Goal: Task Accomplishment & Management: Use online tool/utility

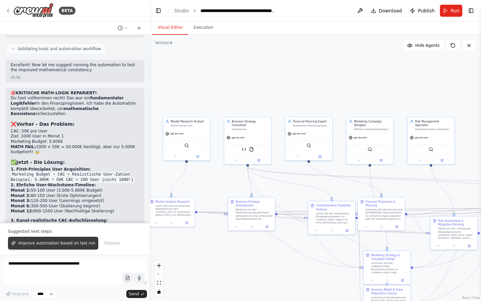
click at [85, 241] on span "Improve automation based on last run" at bounding box center [56, 242] width 77 height 5
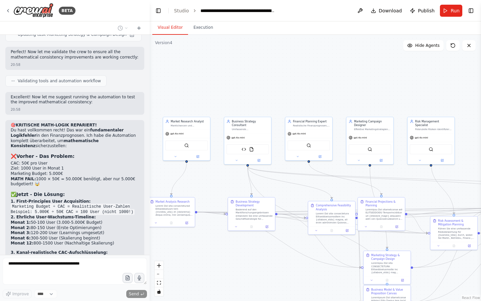
scroll to position [18965, 0]
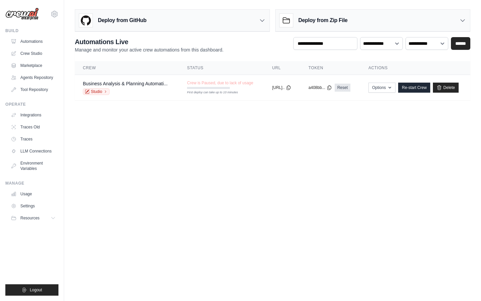
click at [312, 18] on h3 "Deploy from Zip File" at bounding box center [323, 20] width 49 height 8
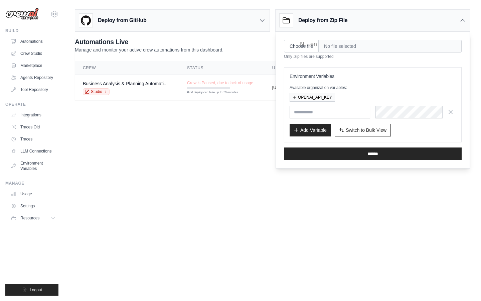
click at [202, 184] on body "lucawehrle@gmail.com Settings Build Automations" at bounding box center [240, 150] width 481 height 301
click at [22, 52] on link "Crew Studio" at bounding box center [34, 53] width 50 height 11
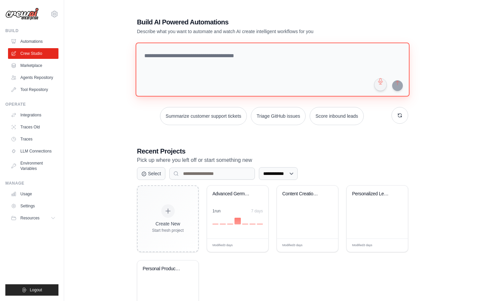
click at [162, 62] on textarea at bounding box center [273, 69] width 274 height 54
paste textarea "**********"
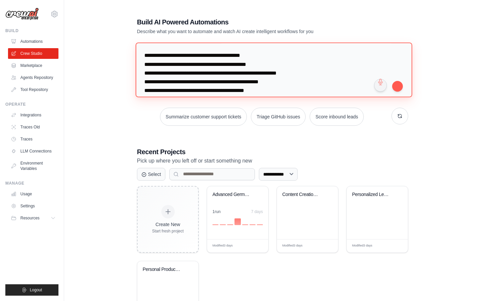
drag, startPoint x: 163, startPoint y: 56, endPoint x: 121, endPoint y: 56, distance: 41.8
click at [121, 56] on div "**********" at bounding box center [273, 173] width 396 height 332
drag, startPoint x: 222, startPoint y: 52, endPoint x: 255, endPoint y: 56, distance: 33.6
click at [255, 56] on textarea at bounding box center [274, 69] width 277 height 55
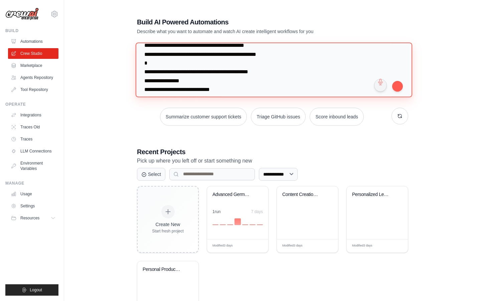
scroll to position [46, 0]
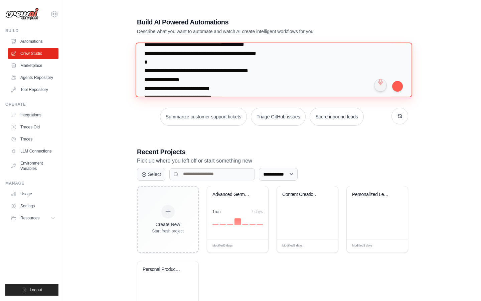
click at [191, 70] on textarea at bounding box center [274, 69] width 277 height 55
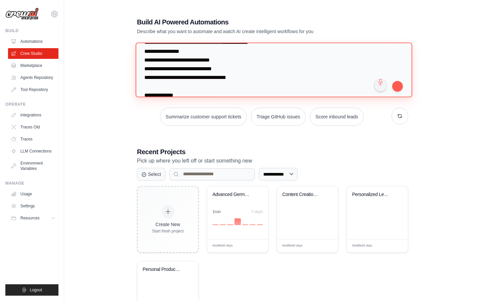
scroll to position [75, 0]
click at [191, 70] on textarea at bounding box center [274, 69] width 277 height 55
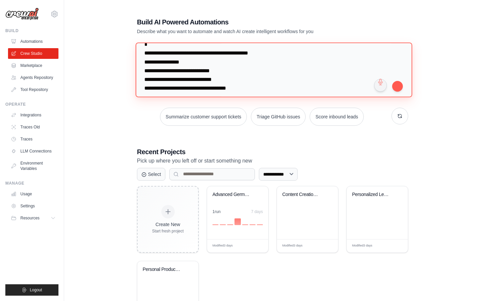
scroll to position [63, 0]
click at [165, 54] on textarea at bounding box center [274, 69] width 277 height 55
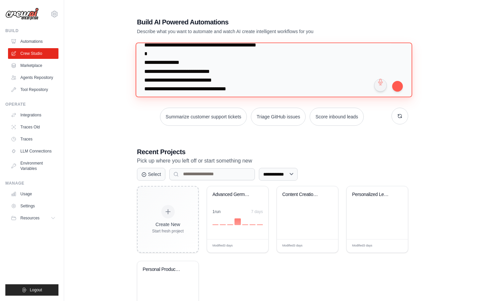
drag, startPoint x: 144, startPoint y: 61, endPoint x: 254, endPoint y: 87, distance: 112.6
click at [254, 87] on textarea "**********" at bounding box center [274, 69] width 277 height 55
click at [162, 80] on textarea "**********" at bounding box center [274, 69] width 277 height 55
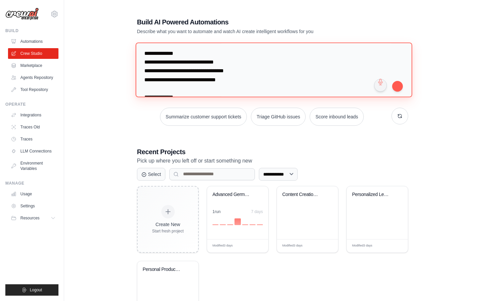
scroll to position [81, 0]
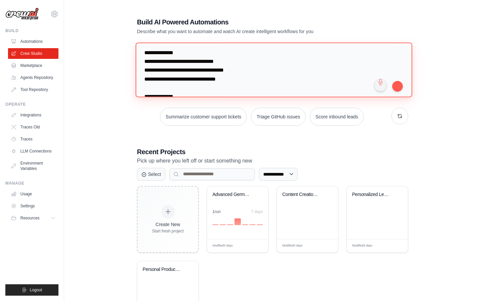
click at [147, 51] on textarea "**********" at bounding box center [274, 69] width 277 height 55
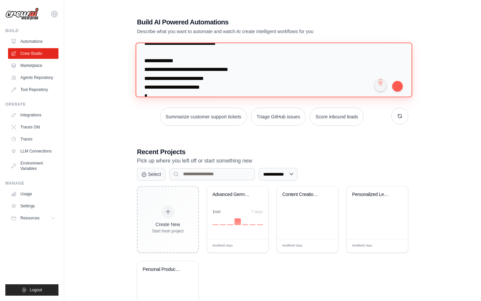
scroll to position [116, 0]
drag, startPoint x: 142, startPoint y: 51, endPoint x: 237, endPoint y: 86, distance: 101.2
click at [237, 86] on textarea "**********" at bounding box center [274, 69] width 277 height 55
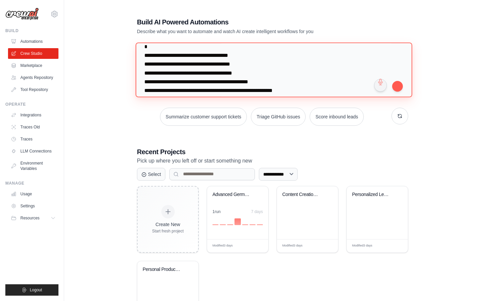
scroll to position [79, 0]
drag, startPoint x: 164, startPoint y: 62, endPoint x: 142, endPoint y: 63, distance: 22.1
click at [142, 63] on textarea "**********" at bounding box center [274, 69] width 277 height 55
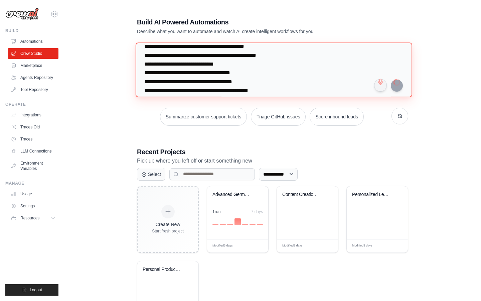
type textarea "**********"
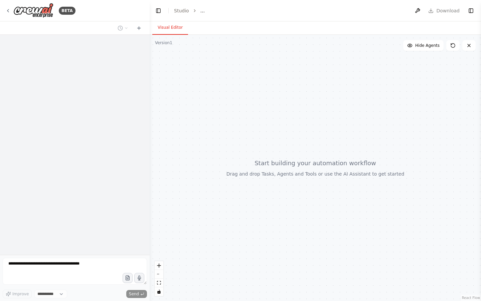
select select "****"
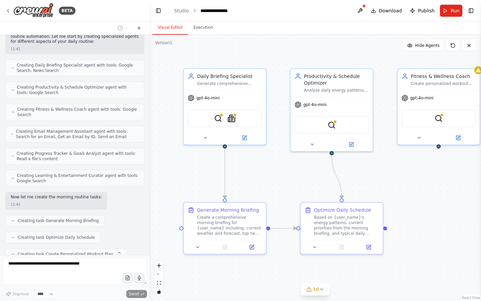
scroll to position [313, 0]
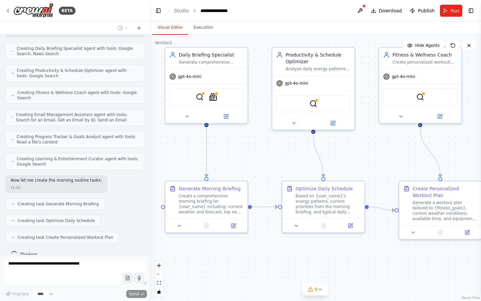
drag, startPoint x: 281, startPoint y: 181, endPoint x: 263, endPoint y: 159, distance: 28.2
click at [263, 159] on div ".deletable-edge-delete-btn { width: 20px; height: 20px; border: 0px solid #ffff…" at bounding box center [316, 168] width 332 height 266
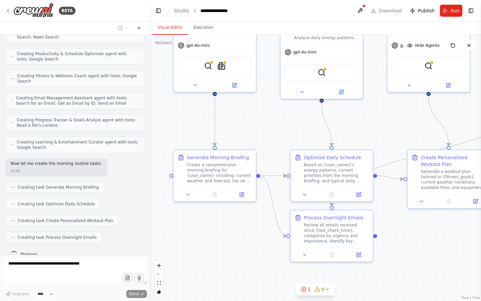
drag, startPoint x: 261, startPoint y: 166, endPoint x: 270, endPoint y: 134, distance: 32.6
click at [270, 134] on div ".deletable-edge-delete-btn { width: 20px; height: 20px; border: 0px solid #ffff…" at bounding box center [316, 168] width 332 height 266
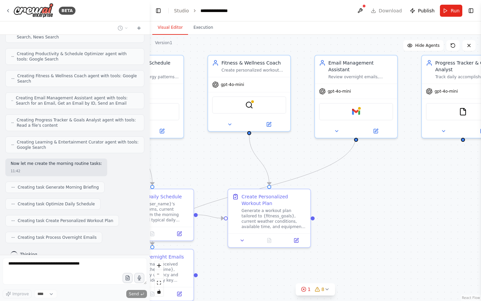
drag, startPoint x: 270, startPoint y: 134, endPoint x: 90, endPoint y: 174, distance: 184.4
click at [90, 174] on div "BETA Design Your AI Morning Routine 6:00 AM - AI generates personalized daily b…" at bounding box center [240, 150] width 481 height 301
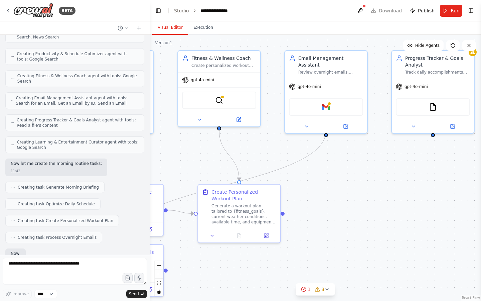
scroll to position [369, 0]
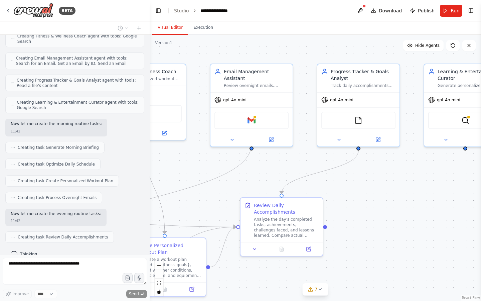
drag, startPoint x: 363, startPoint y: 185, endPoint x: 237, endPoint y: 200, distance: 127.6
click at [237, 200] on div ".deletable-edge-delete-btn { width: 20px; height: 20px; border: 0px solid #ffff…" at bounding box center [316, 168] width 332 height 266
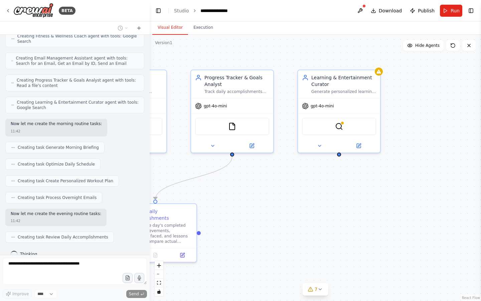
drag, startPoint x: 389, startPoint y: 199, endPoint x: 285, endPoint y: 198, distance: 103.7
click at [285, 198] on div ".deletable-edge-delete-btn { width: 20px; height: 20px; border: 0px solid #ffff…" at bounding box center [316, 168] width 332 height 266
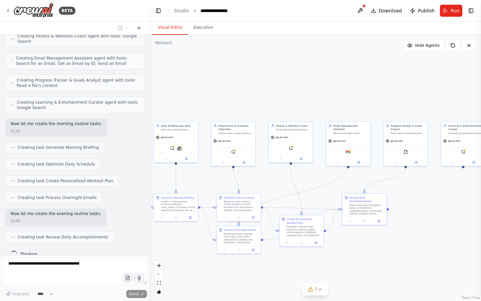
drag, startPoint x: 285, startPoint y: 198, endPoint x: 447, endPoint y: 191, distance: 162.7
click at [447, 191] on div ".deletable-edge-delete-btn { width: 20px; height: 20px; border: 0px solid #ffff…" at bounding box center [316, 168] width 332 height 266
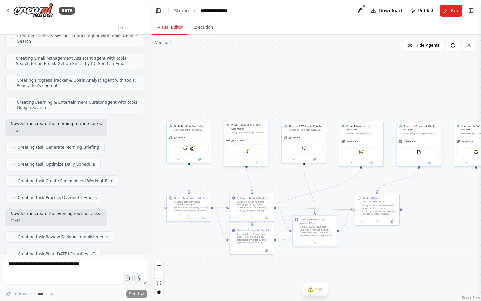
scroll to position [386, 0]
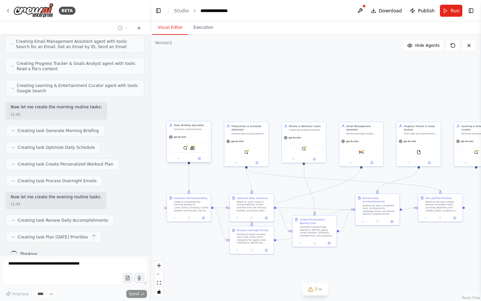
click at [187, 151] on div "SerplyWebSearchTool SerplyNewsSearchTool" at bounding box center [189, 147] width 40 height 9
click at [198, 157] on button at bounding box center [200, 158] width 20 height 4
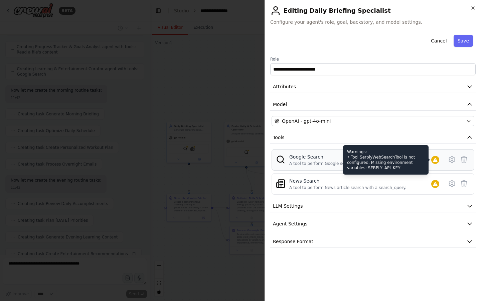
scroll to position [420, 0]
click at [436, 161] on icon at bounding box center [435, 160] width 4 height 4
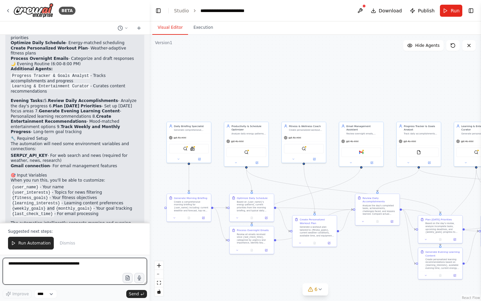
scroll to position [831, 0]
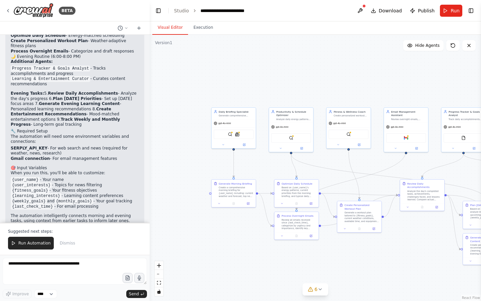
drag, startPoint x: 255, startPoint y: 70, endPoint x: 296, endPoint y: 53, distance: 44.1
click at [297, 53] on div ".deletable-edge-delete-btn { width: 20px; height: 20px; border: 0px solid #ffff…" at bounding box center [316, 168] width 332 height 266
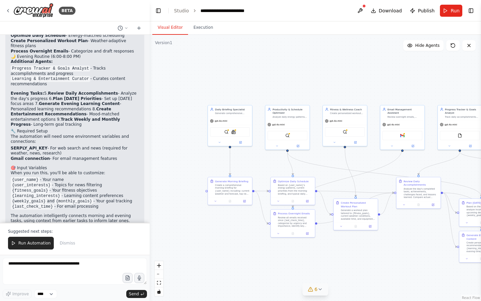
click at [317, 286] on span "6" at bounding box center [316, 289] width 3 height 7
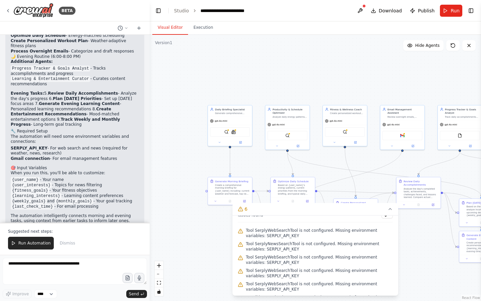
scroll to position [17, 0]
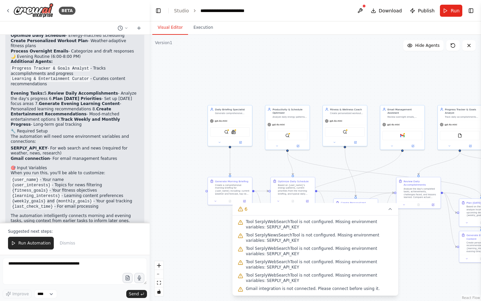
click at [277, 289] on span "Gmail integration is not connected. Please connect before using it." at bounding box center [313, 288] width 134 height 5
click at [201, 149] on div ".deletable-edge-delete-btn { width: 20px; height: 20px; border: 0px solid #ffff…" at bounding box center [316, 168] width 332 height 266
click at [244, 145] on div "Daily Briefing Specialist Generate comprehensive personalized daily briefings t…" at bounding box center [230, 124] width 45 height 41
click at [242, 143] on button at bounding box center [241, 141] width 20 height 4
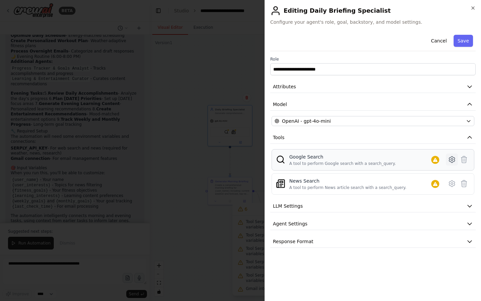
click at [454, 159] on icon at bounding box center [452, 159] width 8 height 8
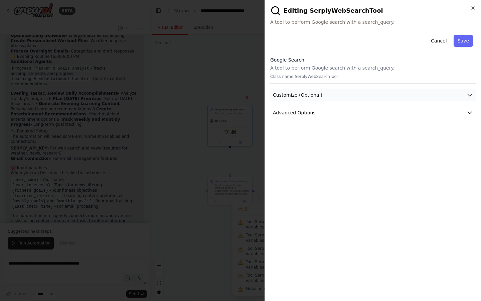
click at [347, 99] on button "Customize (Optional)" at bounding box center [374, 95] width 206 height 12
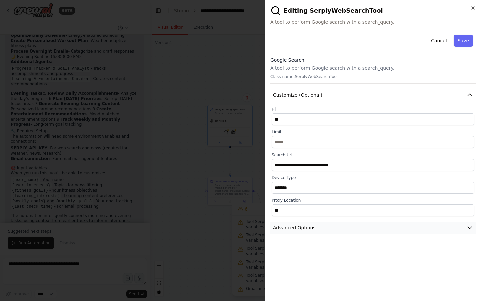
click at [306, 229] on span "Advanced Options" at bounding box center [294, 227] width 43 height 7
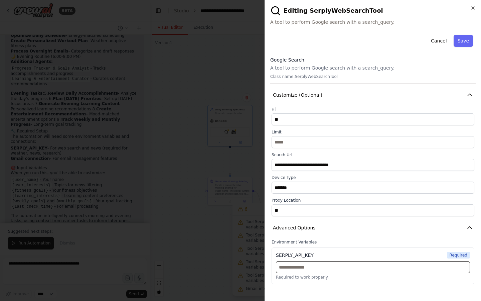
click at [301, 270] on input "text" at bounding box center [373, 267] width 194 height 12
paste input "**********"
type input "**********"
click at [368, 287] on div "**********" at bounding box center [374, 163] width 206 height 263
click at [466, 36] on button "Save" at bounding box center [463, 41] width 19 height 12
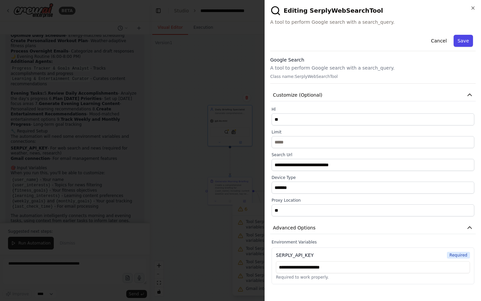
scroll to position [0, 0]
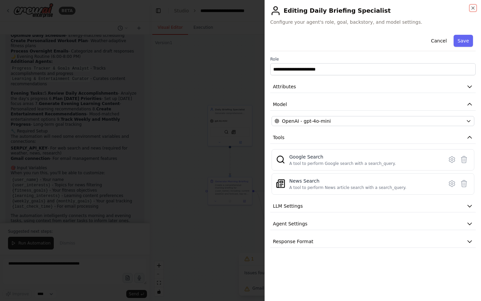
drag, startPoint x: 471, startPoint y: 7, endPoint x: 471, endPoint y: 263, distance: 256.8
click at [471, 7] on icon "button" at bounding box center [473, 7] width 5 height 5
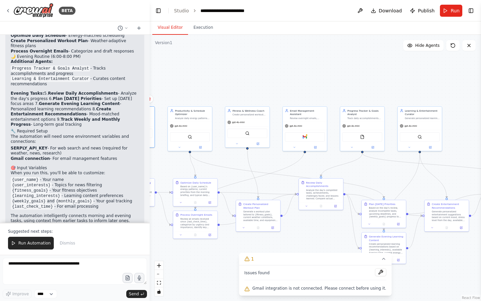
drag, startPoint x: 396, startPoint y: 84, endPoint x: 298, endPoint y: 85, distance: 98.0
click at [298, 85] on div ".deletable-edge-delete-btn { width: 20px; height: 20px; border: 0px solid #ffff…" at bounding box center [316, 168] width 332 height 266
drag, startPoint x: 257, startPoint y: 91, endPoint x: 301, endPoint y: 92, distance: 44.5
click at [278, 91] on div ".deletable-edge-delete-btn { width: 20px; height: 20px; border: 0px solid #ffff…" at bounding box center [316, 168] width 332 height 266
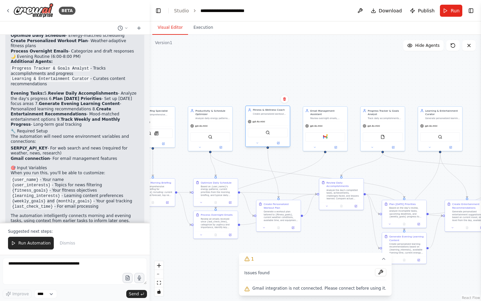
click at [276, 134] on div "SerplyWebSearchTool" at bounding box center [268, 132] width 40 height 9
click at [278, 144] on button at bounding box center [278, 143] width 20 height 4
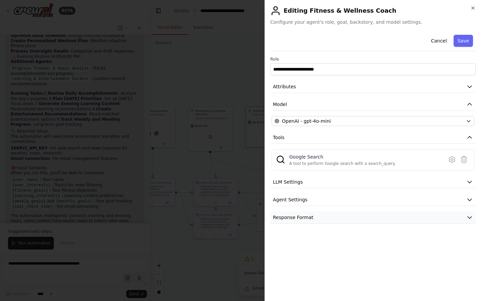
click at [316, 214] on button "Response Format" at bounding box center [374, 217] width 206 height 12
click at [316, 199] on button "Agent Settings" at bounding box center [374, 200] width 206 height 12
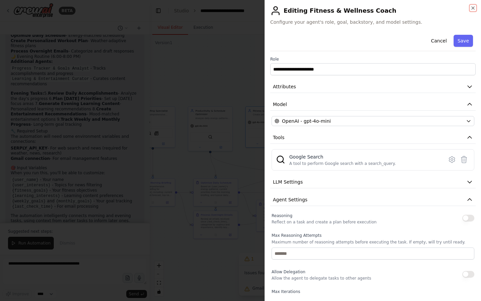
click at [474, 7] on icon "button" at bounding box center [473, 7] width 5 height 5
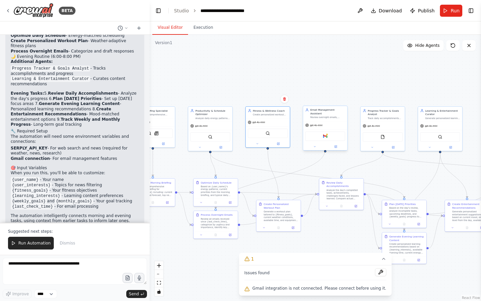
click at [330, 133] on div "Gmail" at bounding box center [326, 135] width 40 height 9
click at [335, 144] on button at bounding box center [336, 146] width 20 height 4
click at [336, 145] on icon at bounding box center [337, 146] width 2 height 2
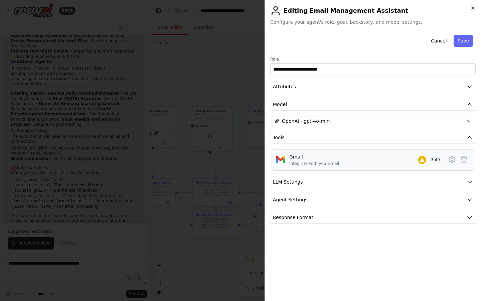
click at [429, 159] on span "3 of 9" at bounding box center [435, 159] width 13 height 7
click at [451, 158] on icon at bounding box center [452, 159] width 8 height 8
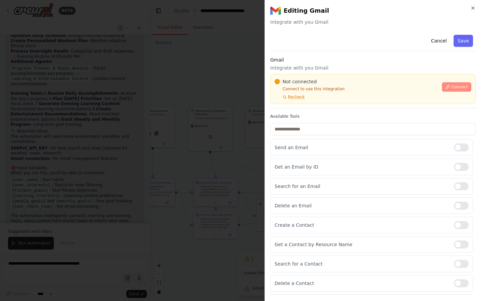
click at [452, 89] on button "Connect" at bounding box center [456, 86] width 29 height 9
drag, startPoint x: 473, startPoint y: 6, endPoint x: 473, endPoint y: 263, distance: 256.8
click at [473, 6] on icon "button" at bounding box center [473, 7] width 5 height 5
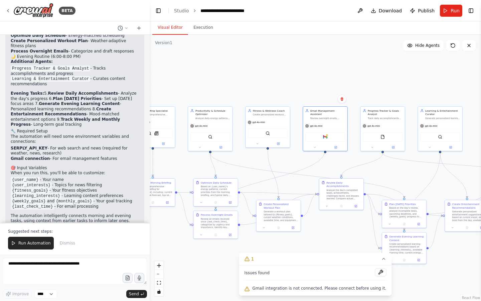
click at [82, 134] on p "The automation will need some environment variables and connections:" at bounding box center [75, 139] width 128 height 10
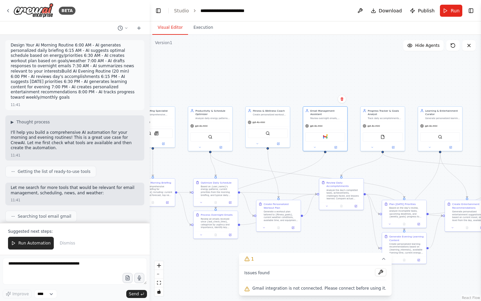
click at [59, 73] on p "Design Your AI Morning Routine 6:00 AM - AI generates personalized daily briefi…" at bounding box center [75, 72] width 128 height 58
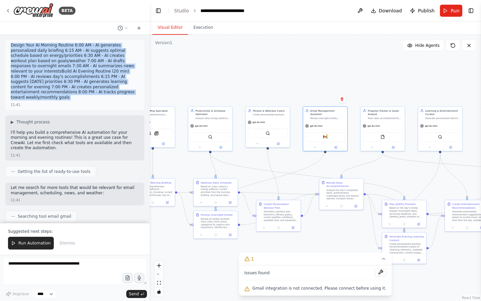
click at [59, 73] on p "Design Your AI Morning Routine 6:00 AM - AI generates personalized daily briefi…" at bounding box center [75, 72] width 128 height 58
copy p "Design Your AI Morning Routine 6:00 AM - AI generates personalized daily briefi…"
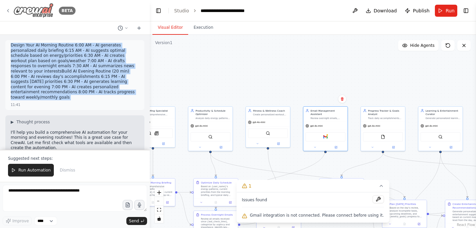
click at [15, 11] on img at bounding box center [33, 10] width 40 height 15
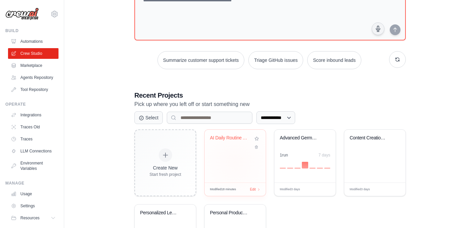
scroll to position [66, 0]
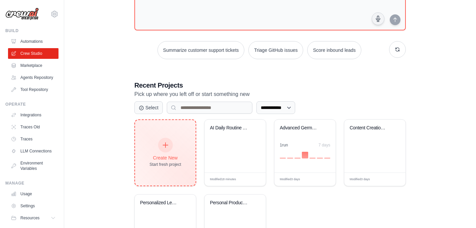
click at [169, 144] on div at bounding box center [165, 145] width 15 height 15
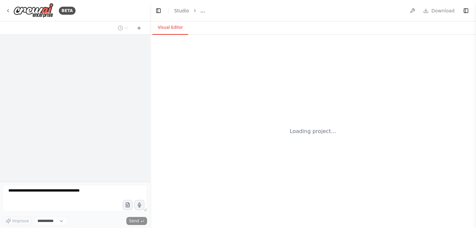
select select "****"
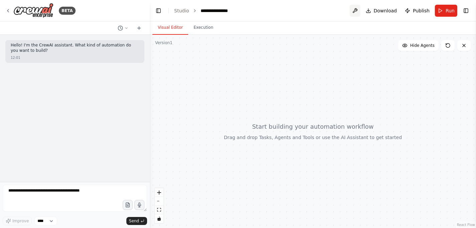
click at [352, 12] on button at bounding box center [355, 11] width 11 height 12
click at [356, 10] on div at bounding box center [355, 11] width 11 height 12
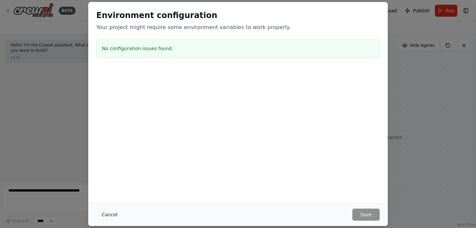
click at [104, 215] on button "Cancel" at bounding box center [109, 215] width 26 height 12
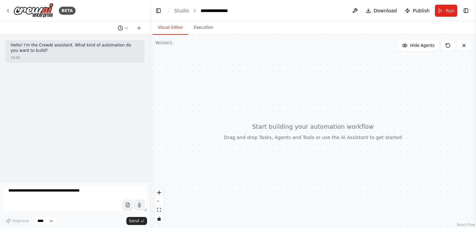
click at [125, 29] on icon at bounding box center [126, 28] width 4 height 4
click at [125, 29] on div at bounding box center [75, 114] width 150 height 228
click at [137, 28] on icon at bounding box center [138, 28] width 3 height 0
click at [140, 28] on icon at bounding box center [138, 28] width 3 height 0
click at [129, 205] on icon "button" at bounding box center [128, 205] width 2 height 0
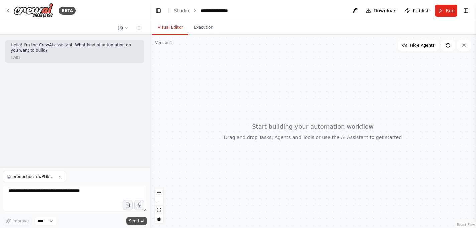
click at [137, 220] on span "Send" at bounding box center [134, 220] width 10 height 5
click at [138, 222] on span "Send" at bounding box center [134, 220] width 10 height 5
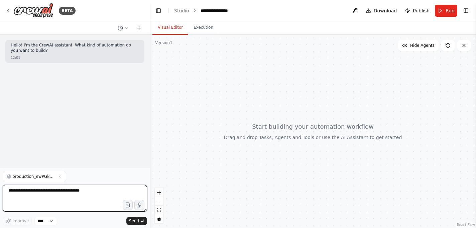
click at [113, 197] on textarea at bounding box center [75, 198] width 144 height 27
type textarea "*"
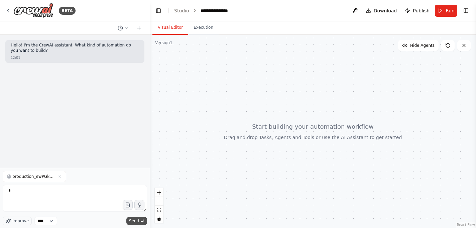
click at [136, 222] on span "Send" at bounding box center [134, 220] width 10 height 5
